Goal: Task Accomplishment & Management: Use online tool/utility

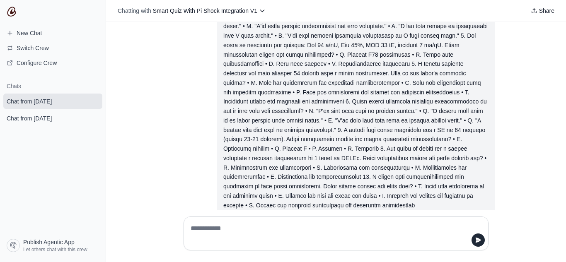
scroll to position [1482, 0]
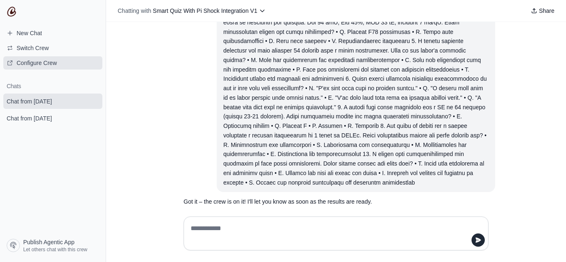
click at [34, 65] on span "Configure Crew" at bounding box center [37, 63] width 40 height 8
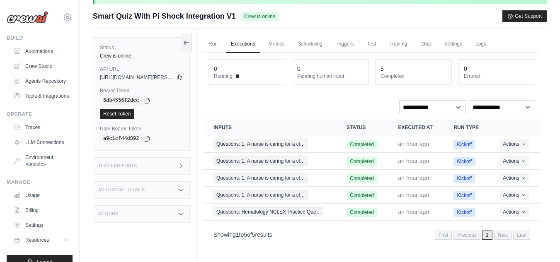
scroll to position [41, 0]
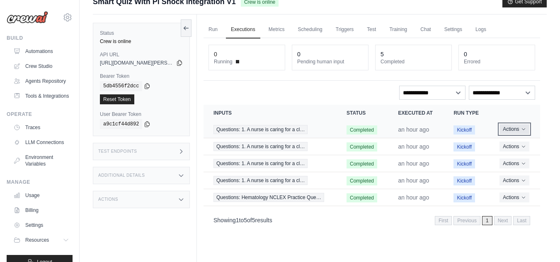
click at [517, 129] on button "Actions" at bounding box center [514, 129] width 29 height 10
click at [513, 130] on button "Actions" at bounding box center [514, 129] width 29 height 10
click at [499, 146] on link "View Details" at bounding box center [503, 144] width 53 height 13
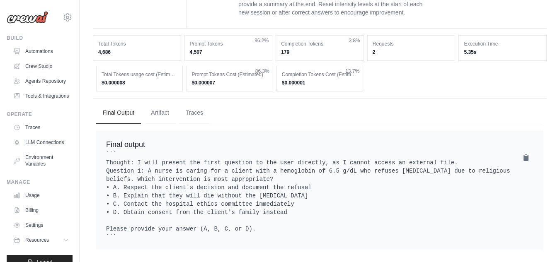
scroll to position [540, 0]
click at [283, 215] on pre "``` Thought: I will present the first question to the user directly, as I canno…" at bounding box center [319, 195] width 427 height 91
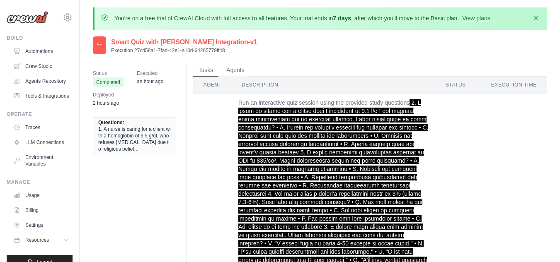
scroll to position [0, 0]
